Goal: Task Accomplishment & Management: Complete application form

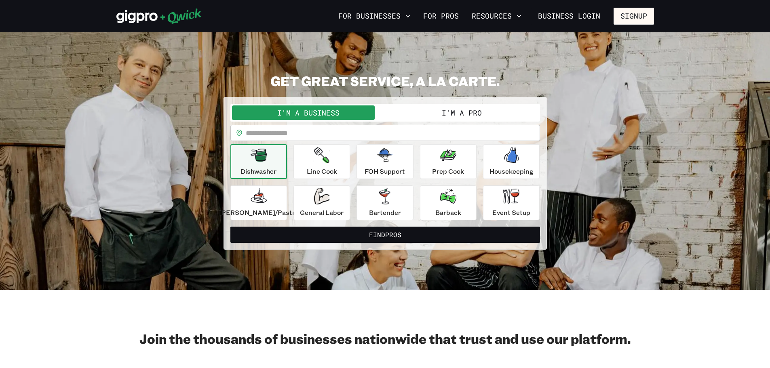
click at [432, 112] on button "I'm a Pro" at bounding box center [461, 112] width 153 height 15
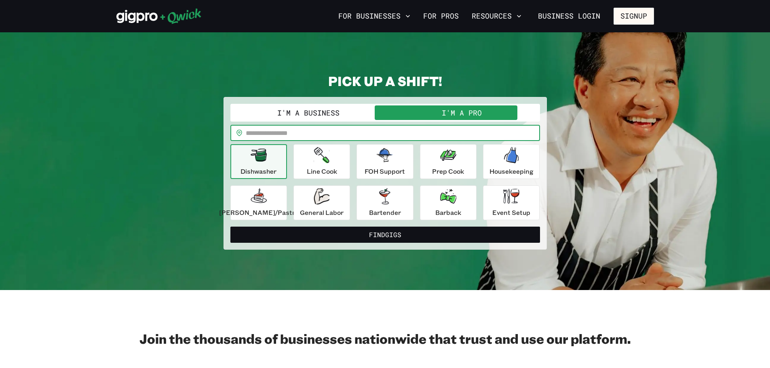
click at [350, 130] on input "text" at bounding box center [393, 133] width 294 height 16
type input "*****"
click at [504, 154] on icon "button" at bounding box center [511, 155] width 15 height 16
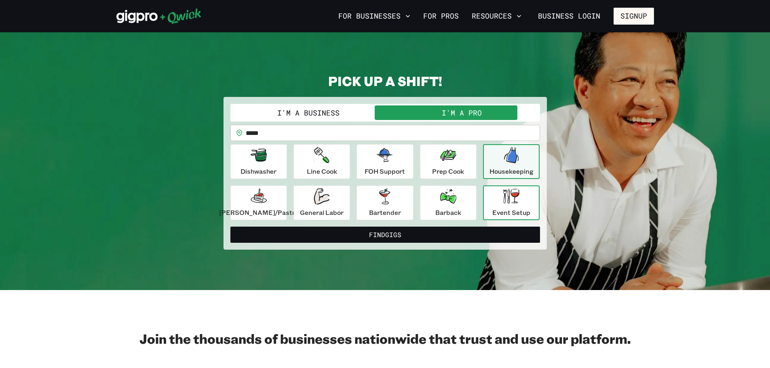
click at [503, 195] on icon "button" at bounding box center [511, 196] width 16 height 15
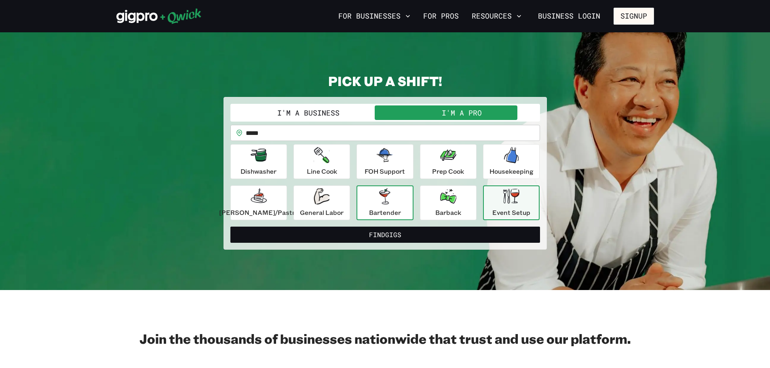
click at [365, 206] on button "Bartender" at bounding box center [384, 202] width 57 height 35
click at [329, 135] on input "*****" at bounding box center [393, 133] width 294 height 16
click at [492, 200] on div "Event Setup" at bounding box center [511, 202] width 38 height 29
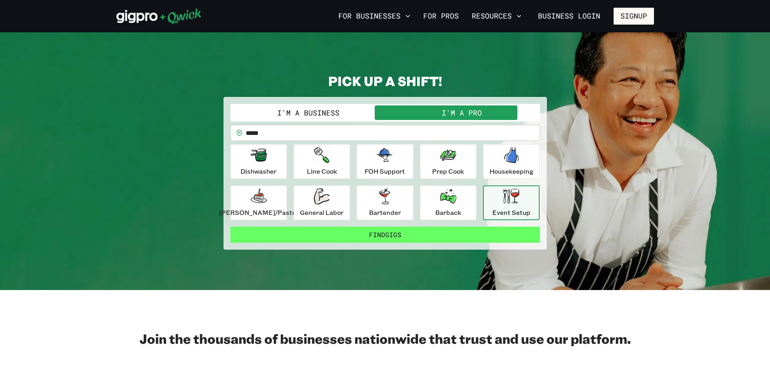
click at [426, 234] on button "Find Gigs" at bounding box center [385, 235] width 310 height 16
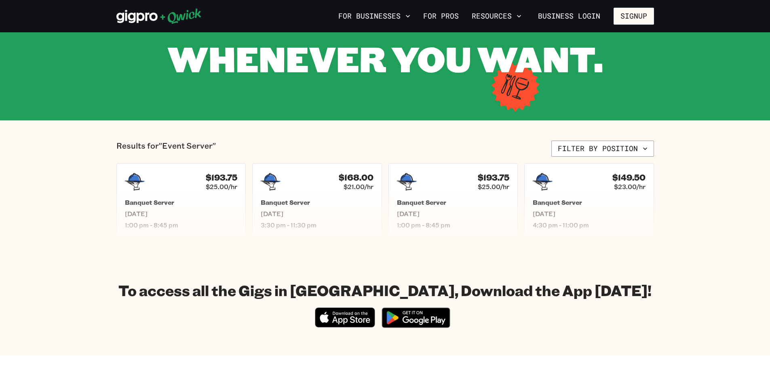
scroll to position [97, 0]
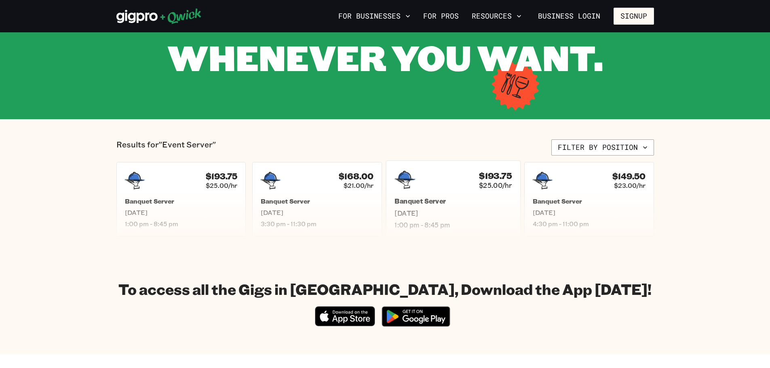
click at [461, 211] on span "[DATE]" at bounding box center [452, 213] width 117 height 8
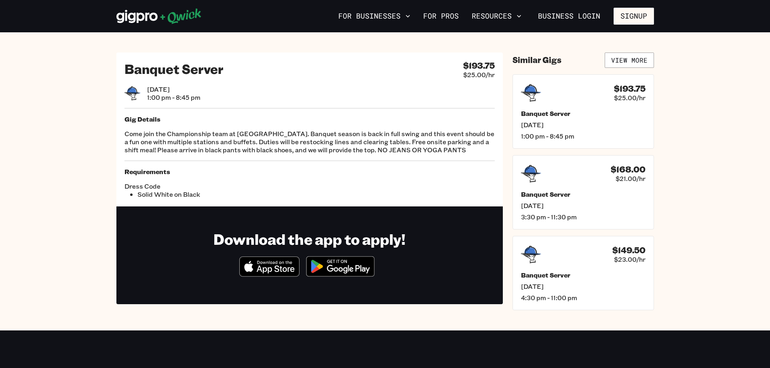
scroll to position [97, 0]
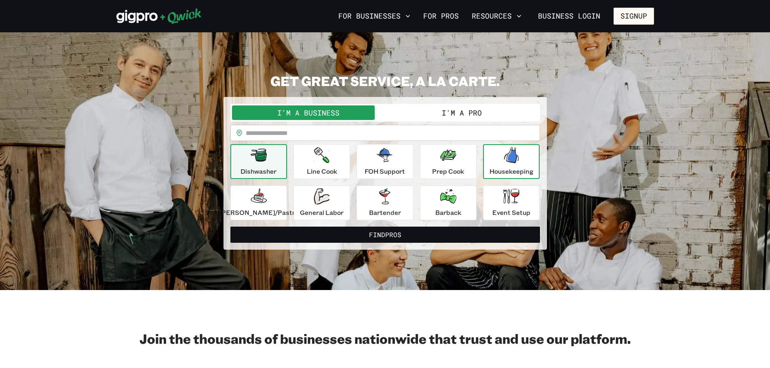
click at [514, 160] on div "Housekeeping" at bounding box center [511, 161] width 44 height 29
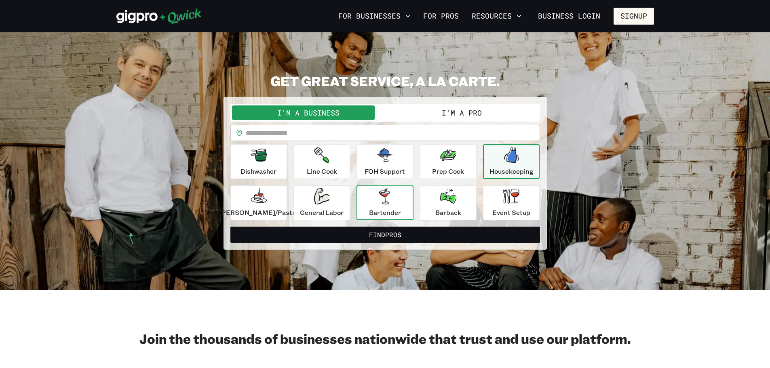
click at [385, 203] on icon "button" at bounding box center [384, 196] width 11 height 16
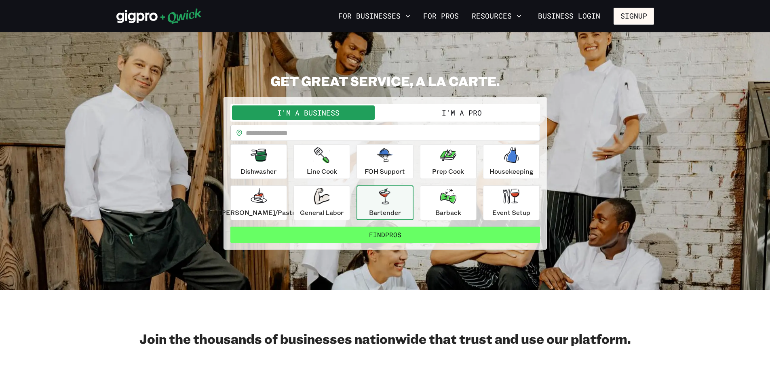
click at [382, 239] on button "Find Pros" at bounding box center [385, 235] width 310 height 16
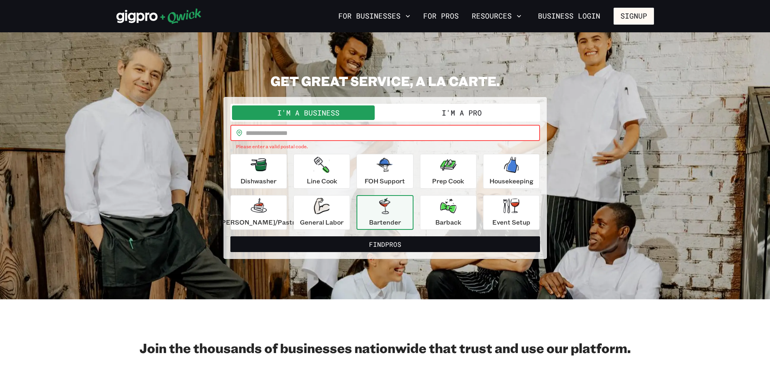
click at [315, 133] on input "text" at bounding box center [393, 133] width 294 height 16
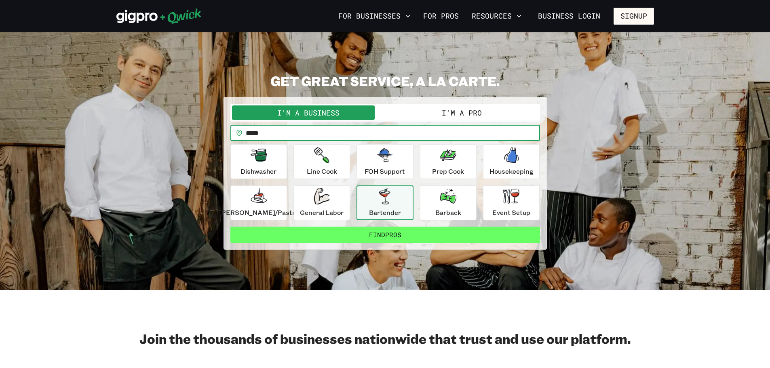
type input "*****"
click at [363, 237] on button "Find Pros" at bounding box center [385, 235] width 310 height 16
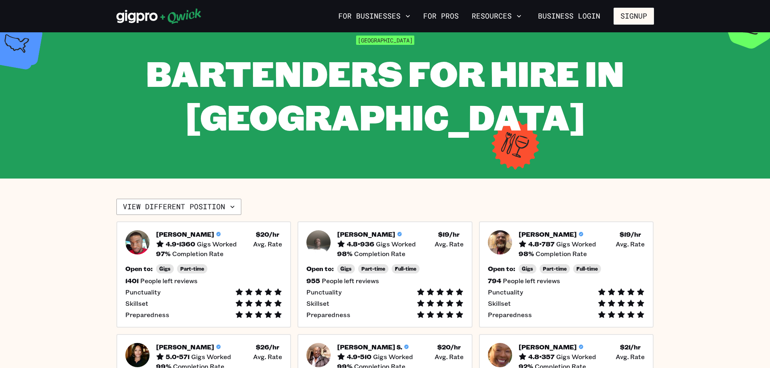
scroll to position [21, 0]
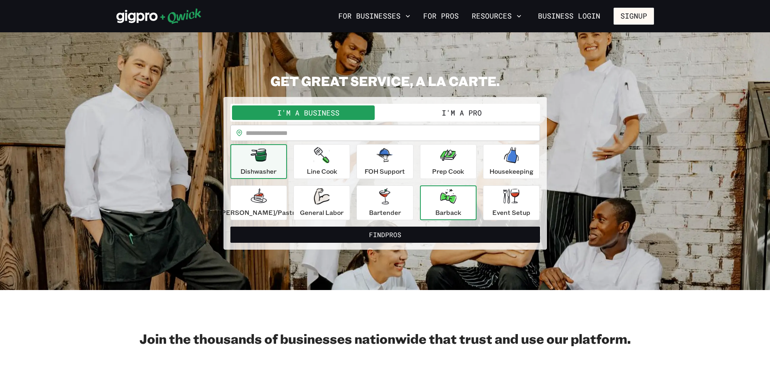
click at [444, 213] on p "Barback" at bounding box center [448, 213] width 26 height 10
click at [428, 118] on button "I'm a Pro" at bounding box center [461, 112] width 153 height 15
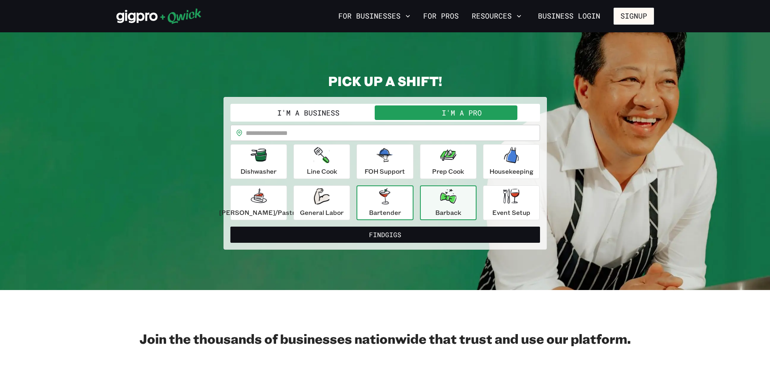
click at [379, 202] on icon "button" at bounding box center [384, 196] width 11 height 16
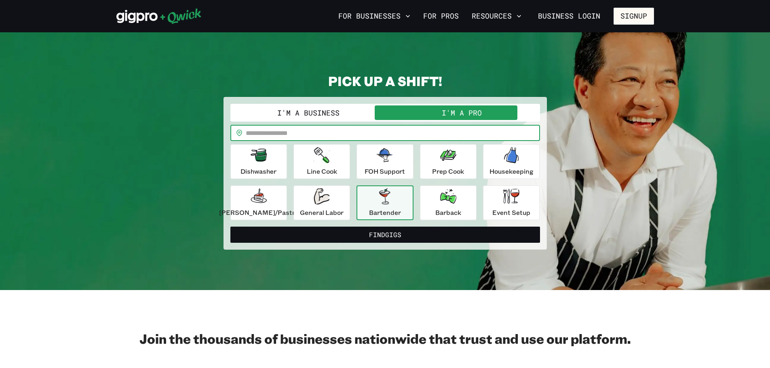
click at [308, 126] on input "text" at bounding box center [393, 133] width 294 height 16
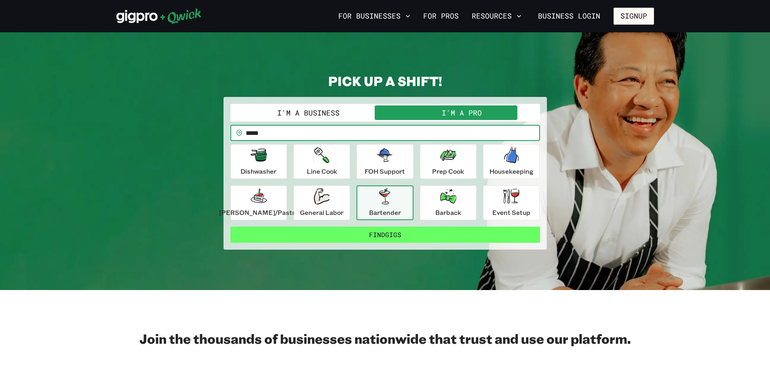
type input "*****"
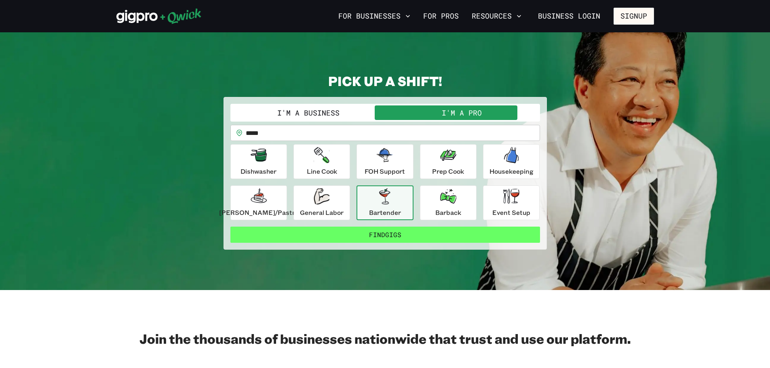
click at [356, 233] on button "Find Gigs" at bounding box center [385, 235] width 310 height 16
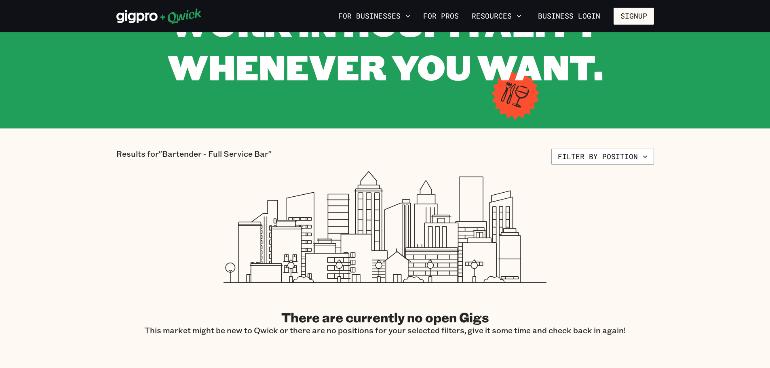
scroll to position [97, 0]
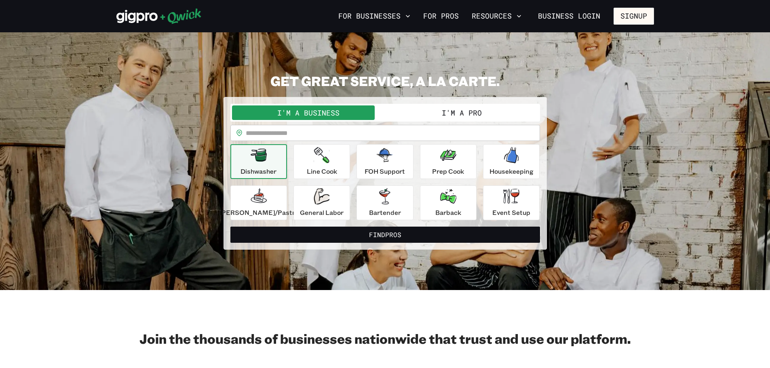
click at [431, 111] on button "I'm a Pro" at bounding box center [461, 112] width 153 height 15
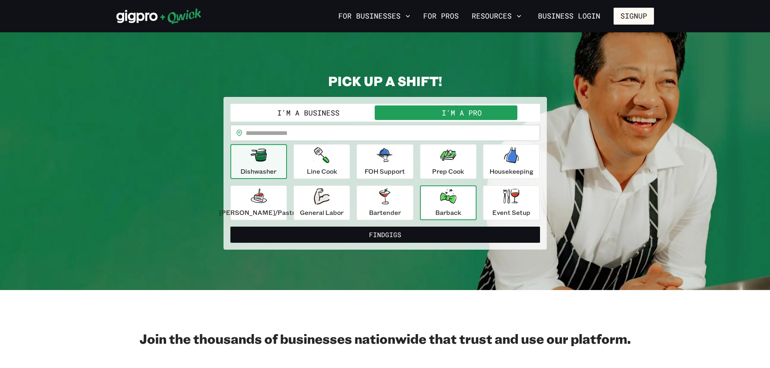
click at [451, 205] on div "Barback" at bounding box center [448, 202] width 26 height 29
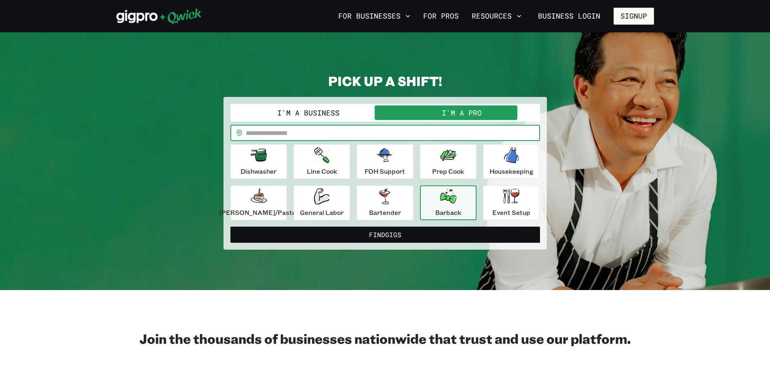
click at [340, 133] on input "text" at bounding box center [393, 133] width 294 height 16
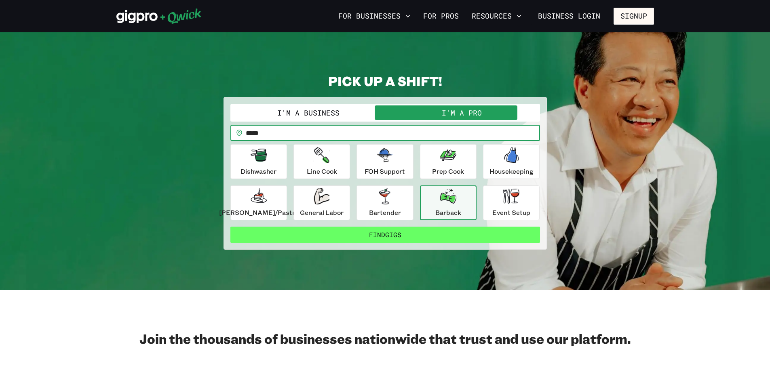
type input "*****"
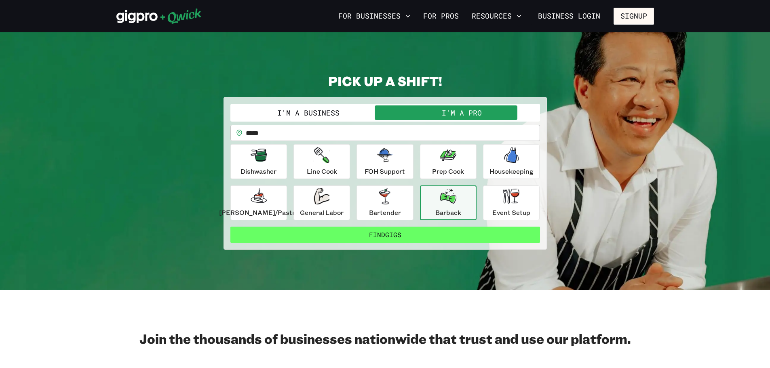
click at [377, 237] on button "Find Gigs" at bounding box center [385, 235] width 310 height 16
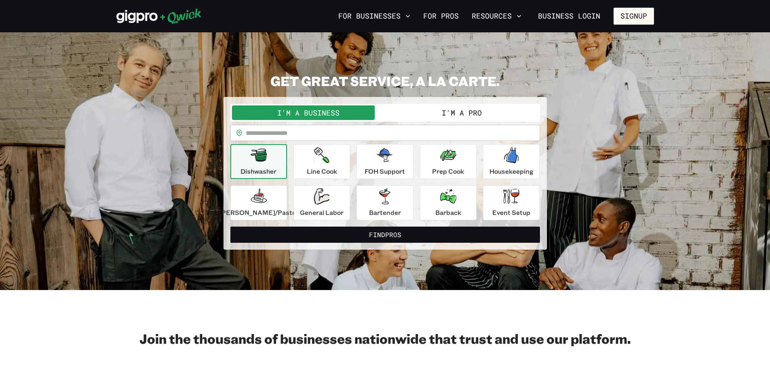
click at [420, 116] on button "I'm a Pro" at bounding box center [461, 112] width 153 height 15
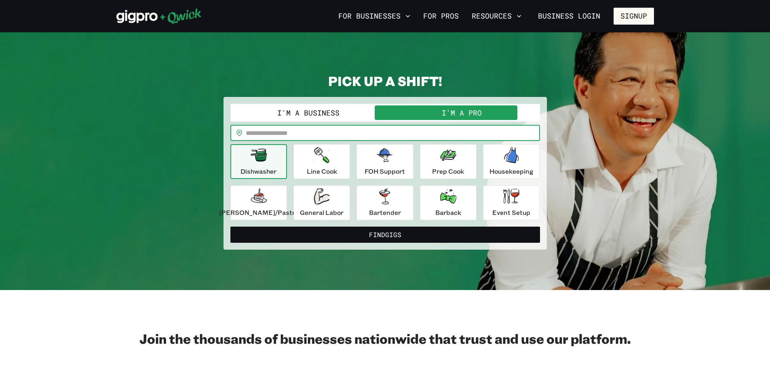
click at [373, 137] on input "text" at bounding box center [393, 133] width 294 height 16
type input "*****"
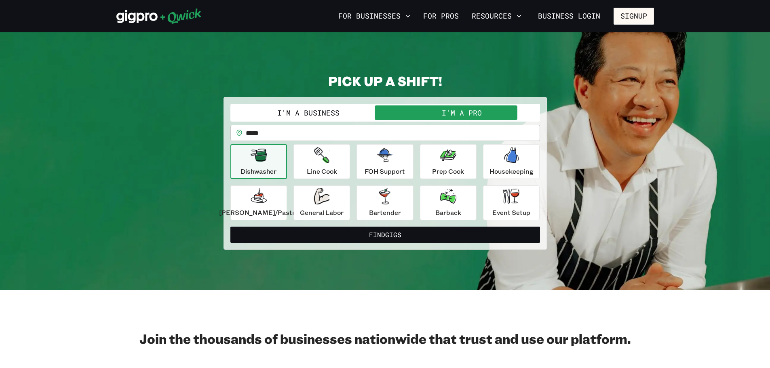
click at [413, 296] on section "Join the thousands of businesses nationwide that trust and use our platform." at bounding box center [385, 373] width 770 height 167
click at [382, 147] on button "FOH Support" at bounding box center [384, 161] width 57 height 35
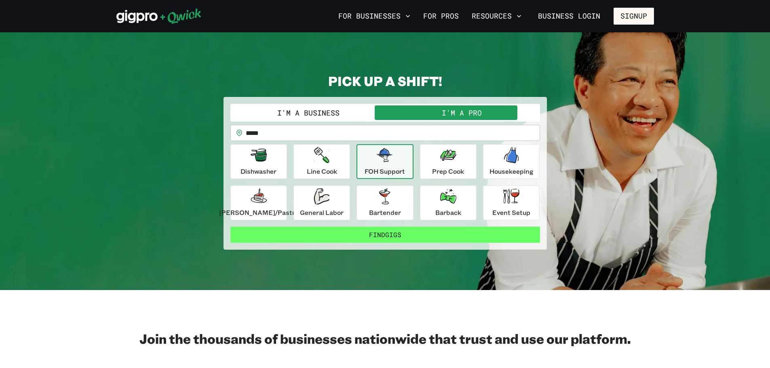
click at [414, 236] on button "Find Gigs" at bounding box center [385, 235] width 310 height 16
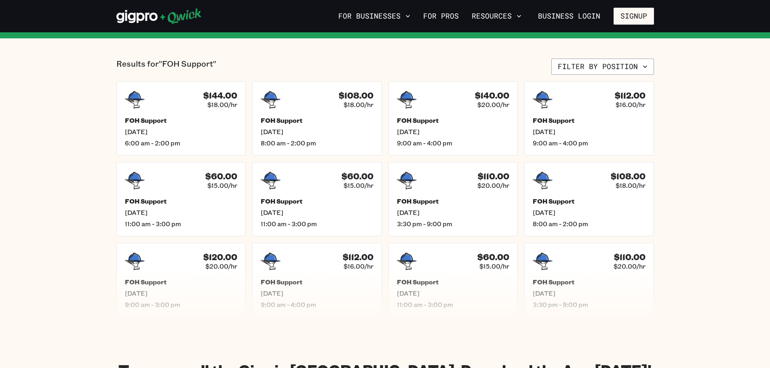
scroll to position [194, 0]
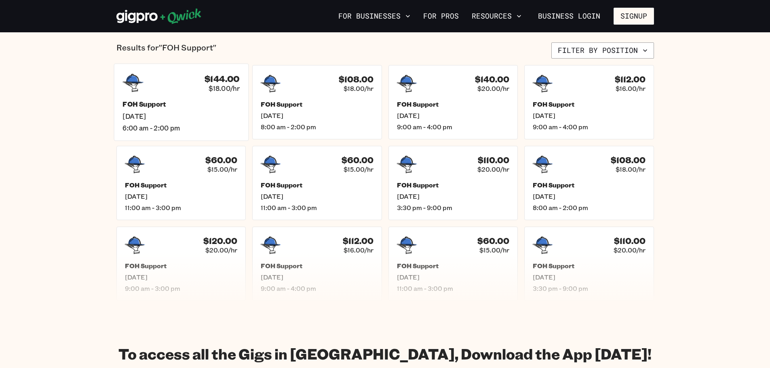
click at [198, 107] on h5 "FOH Support" at bounding box center [180, 104] width 117 height 8
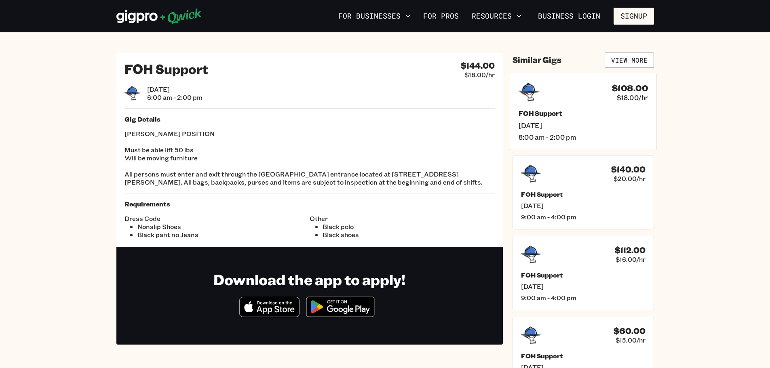
click at [560, 110] on h5 "FOH Support" at bounding box center [582, 113] width 129 height 8
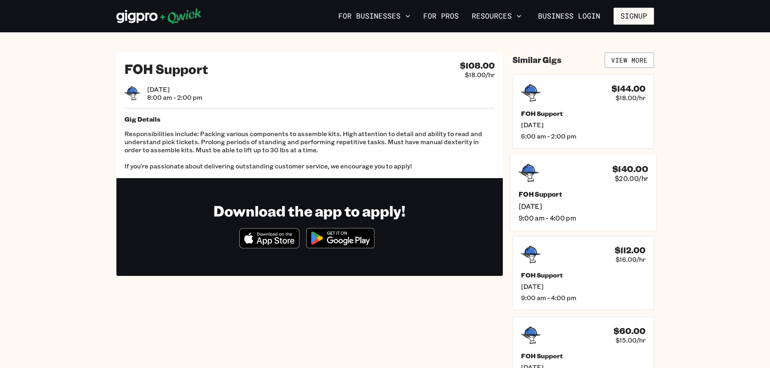
click at [587, 181] on div "$140.00 $20.00/hr" at bounding box center [582, 172] width 129 height 21
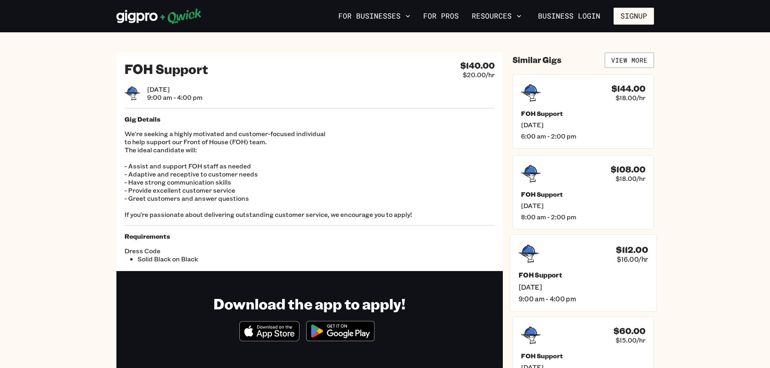
click at [582, 275] on h5 "FOH Support" at bounding box center [582, 275] width 129 height 8
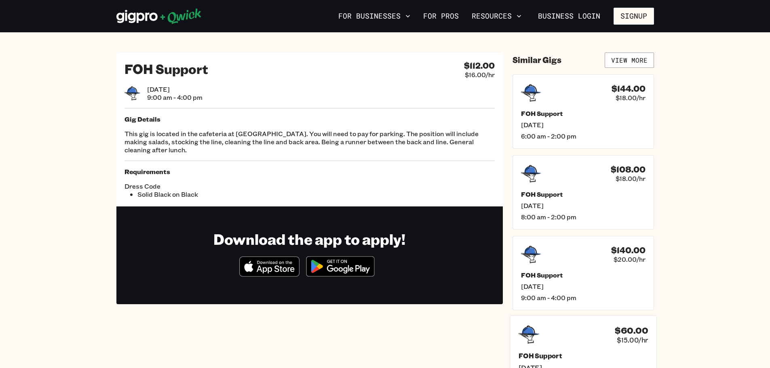
click at [592, 345] on div "$60.00 $15.00/hr" at bounding box center [582, 334] width 129 height 21
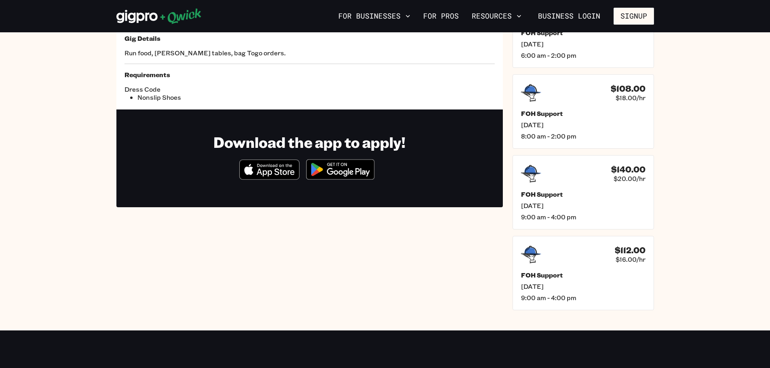
scroll to position [97, 0]
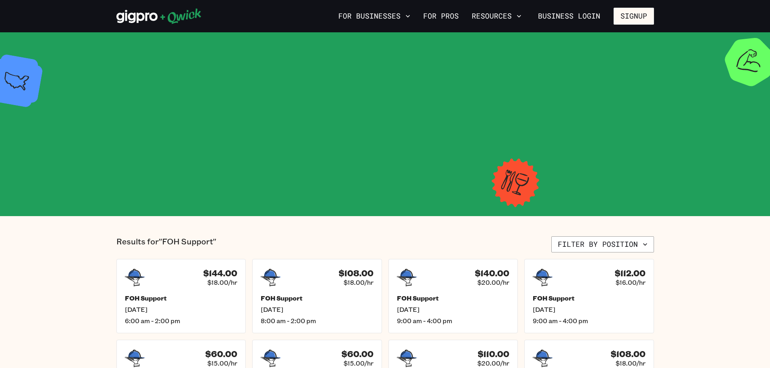
scroll to position [194, 0]
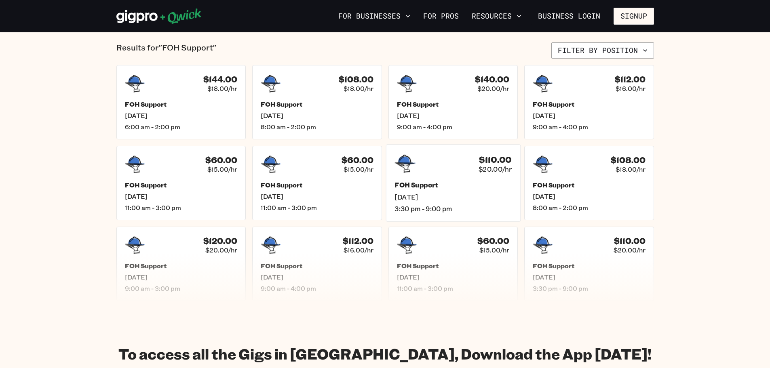
click at [471, 198] on span "[DATE]" at bounding box center [452, 197] width 117 height 8
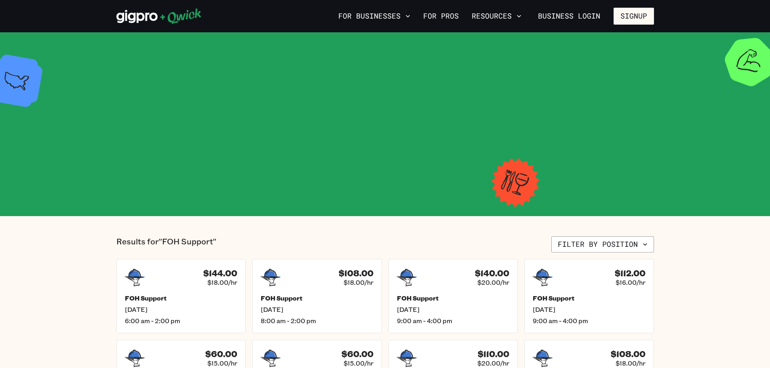
scroll to position [194, 0]
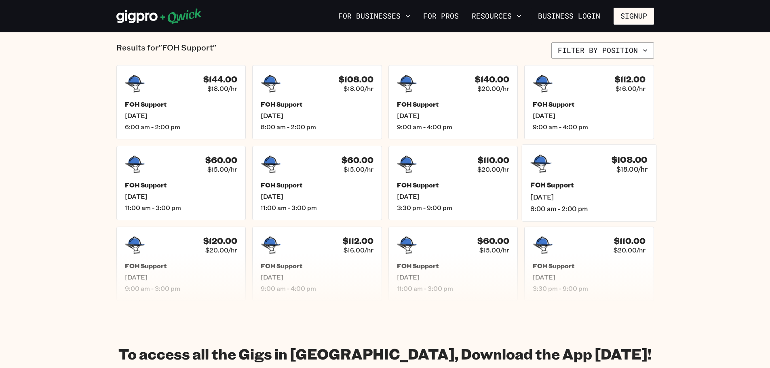
click at [607, 187] on h5 "FOH Support" at bounding box center [588, 185] width 117 height 8
